Goal: Information Seeking & Learning: Learn about a topic

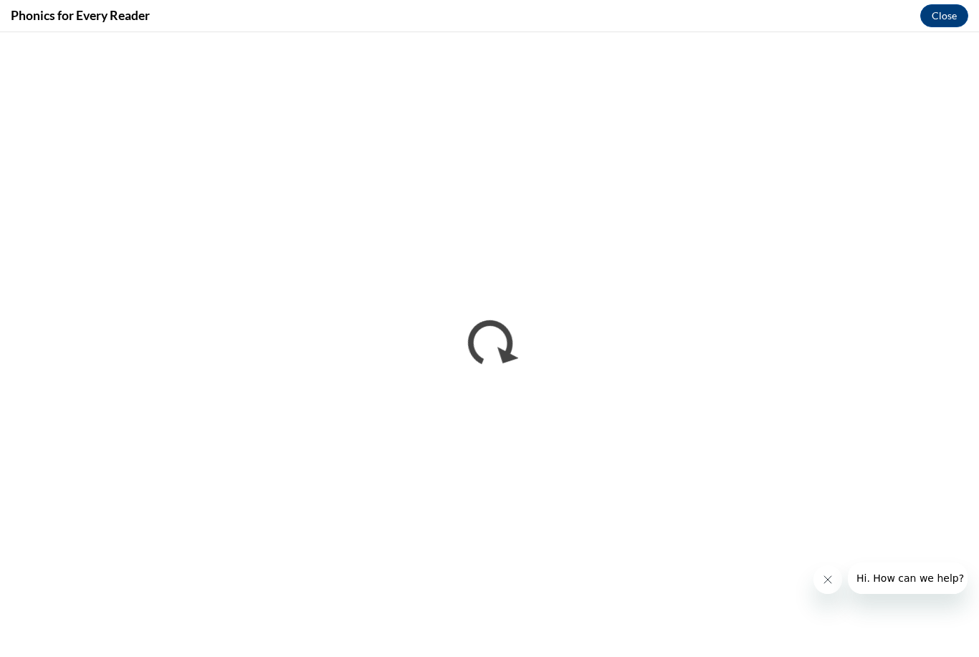
scroll to position [659, 0]
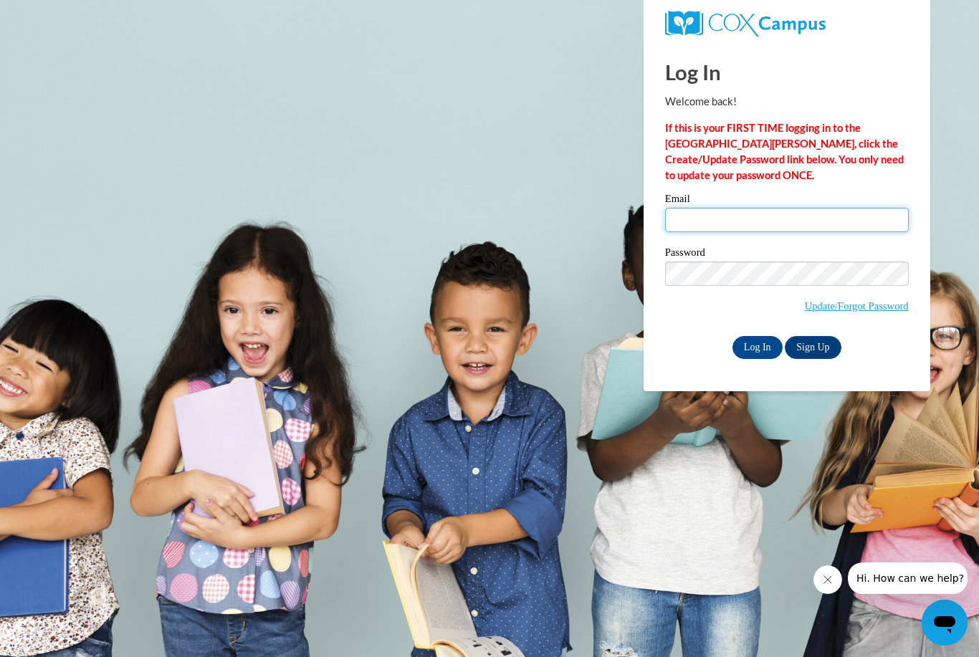
type input "[EMAIL_ADDRESS][DOMAIN_NAME]"
click at [757, 346] on input "Log In" at bounding box center [758, 347] width 50 height 23
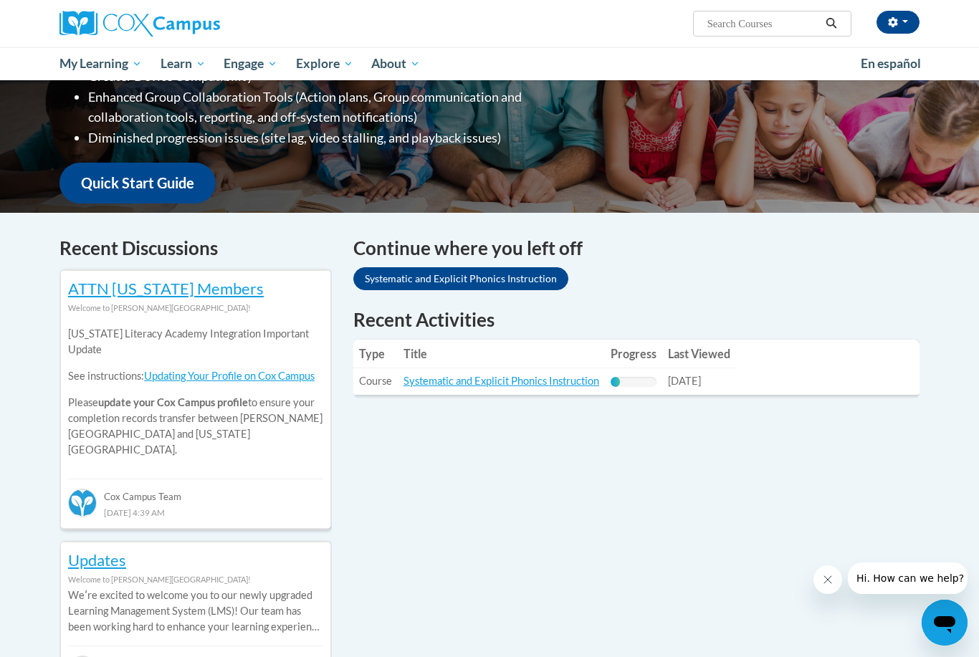
scroll to position [300, 0]
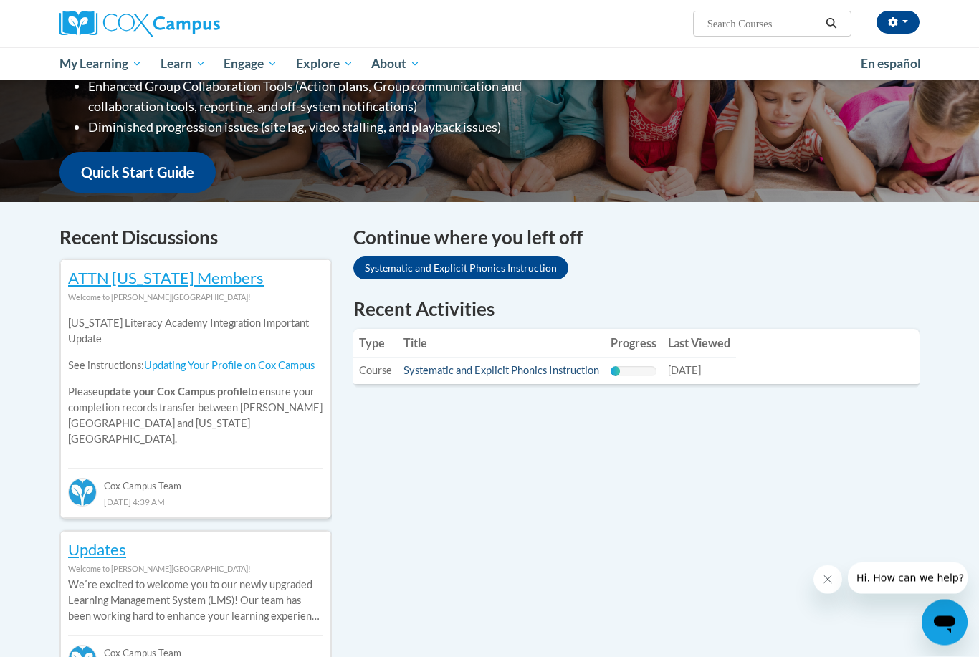
click at [473, 370] on link "Systematic and Explicit Phonics Instruction" at bounding box center [502, 371] width 196 height 12
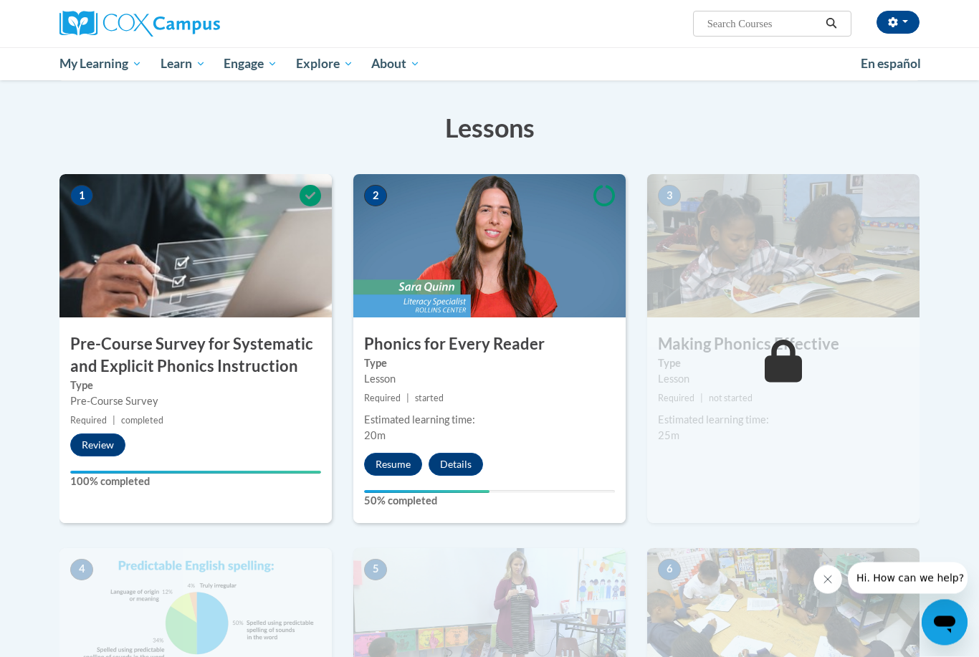
scroll to position [201, 0]
click at [401, 466] on button "Resume" at bounding box center [393, 463] width 58 height 23
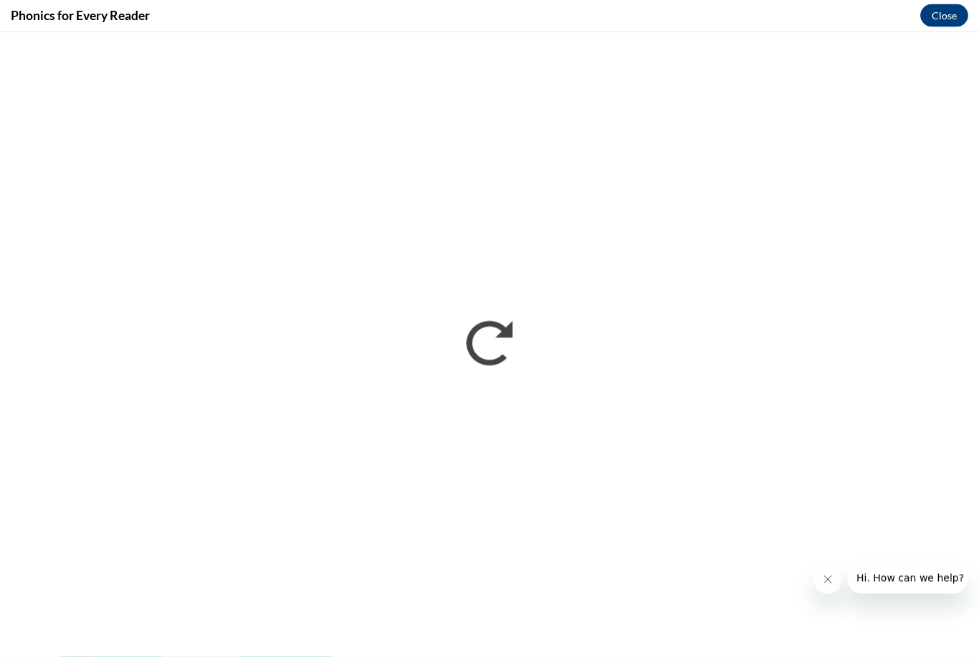
scroll to position [485, 0]
